Goal: Find specific page/section: Find specific page/section

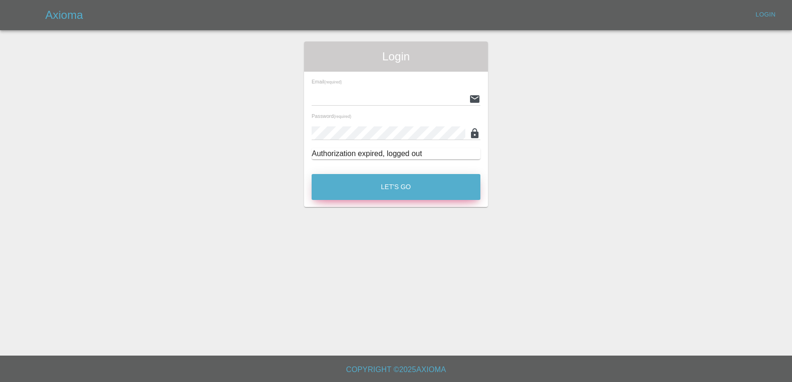
type input "[EMAIL_ADDRESS][DOMAIN_NAME]"
click at [352, 182] on button "Let's Go" at bounding box center [396, 187] width 169 height 26
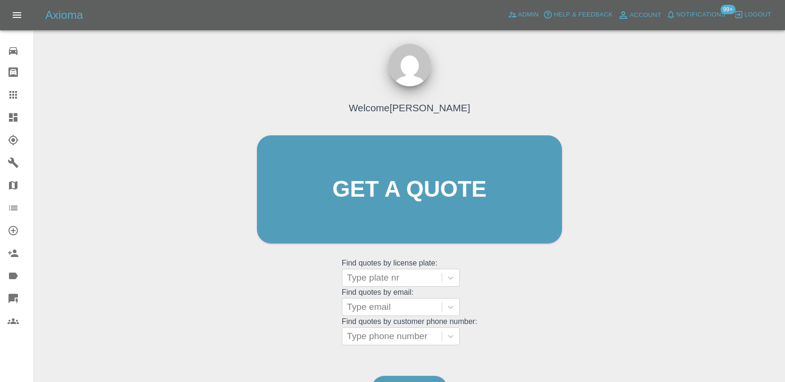
click at [692, 12] on span "Notifications" at bounding box center [701, 14] width 49 height 11
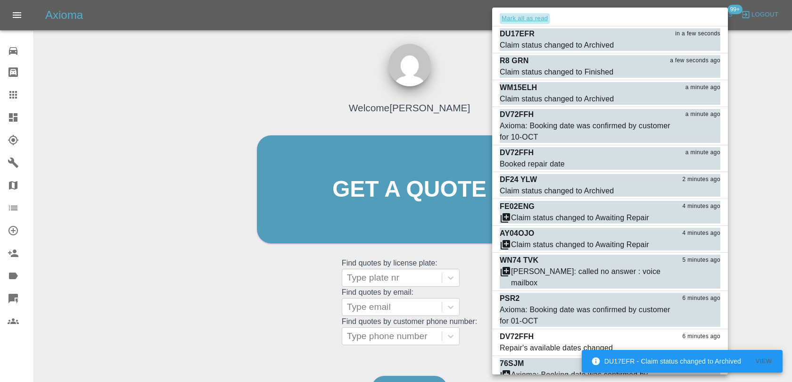
click at [537, 21] on button "Mark all as read" at bounding box center [525, 18] width 50 height 11
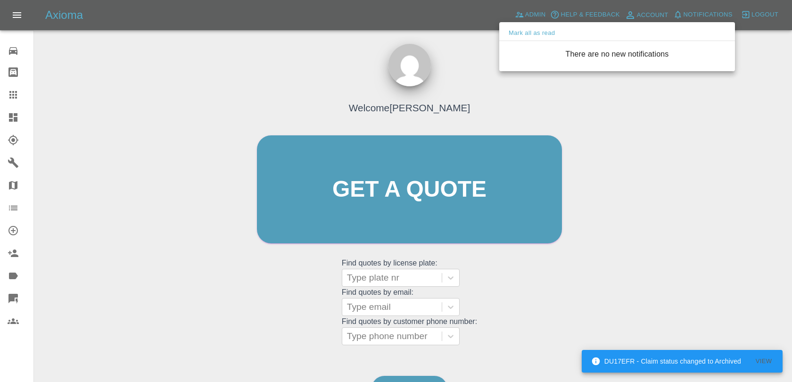
click at [468, 54] on div at bounding box center [396, 191] width 792 height 382
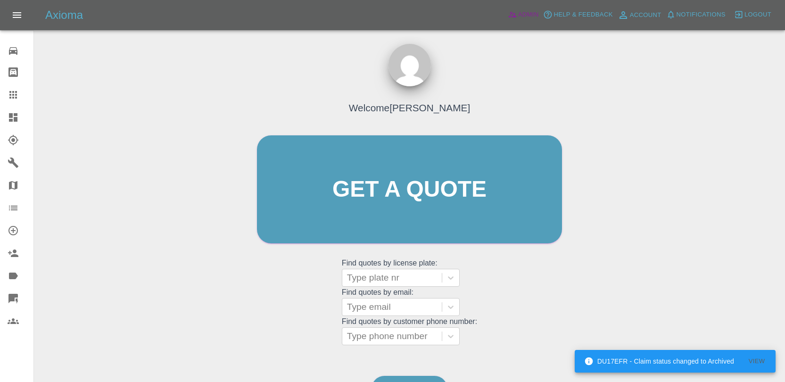
click at [521, 12] on span "Admin" at bounding box center [528, 14] width 21 height 11
